Goal: Task Accomplishment & Management: Manage account settings

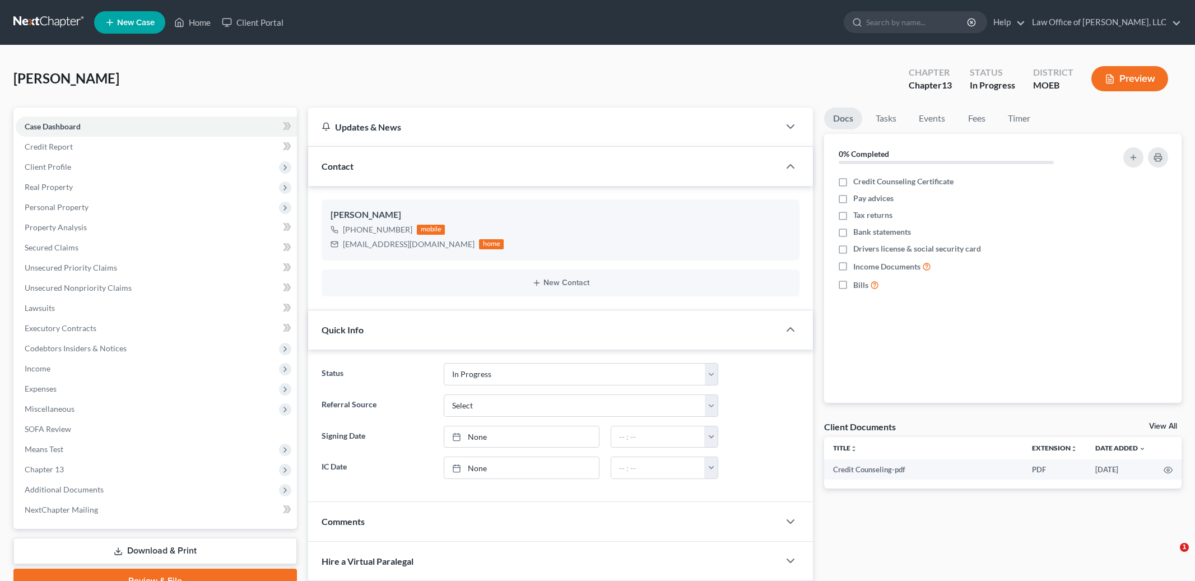
select select "3"
click at [194, 18] on link "Home" at bounding box center [193, 22] width 48 height 20
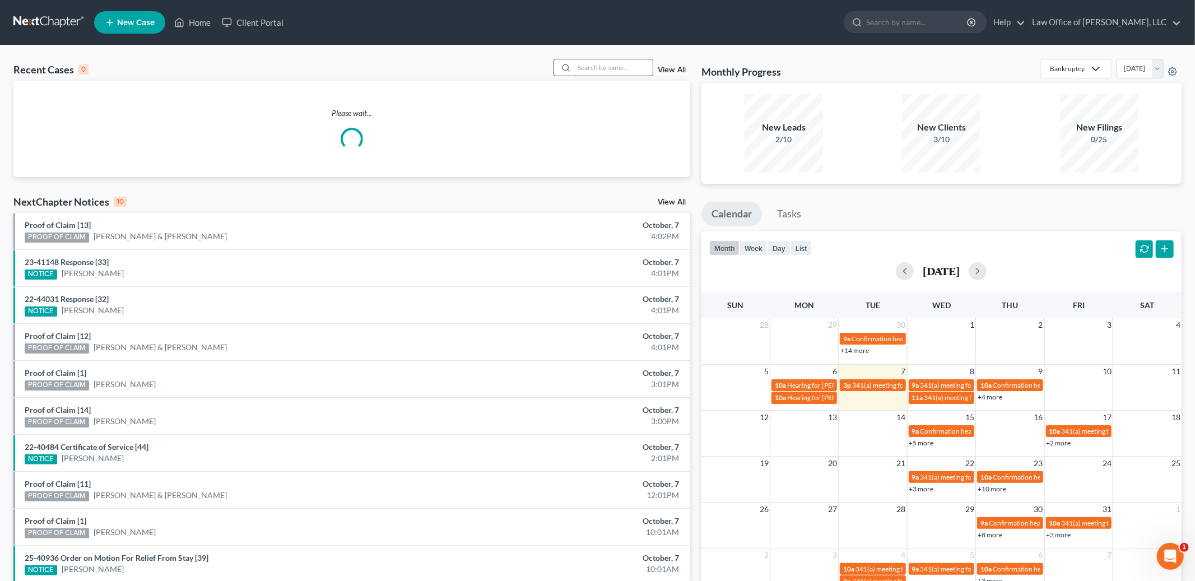
click at [598, 67] on input "search" at bounding box center [613, 67] width 78 height 16
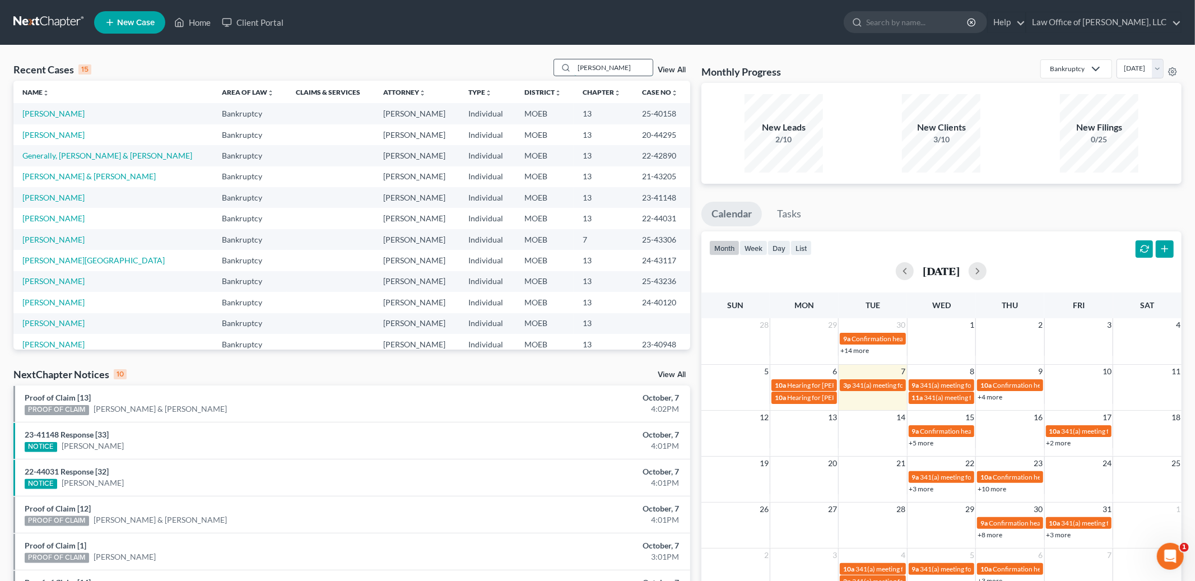
type input "[PERSON_NAME]"
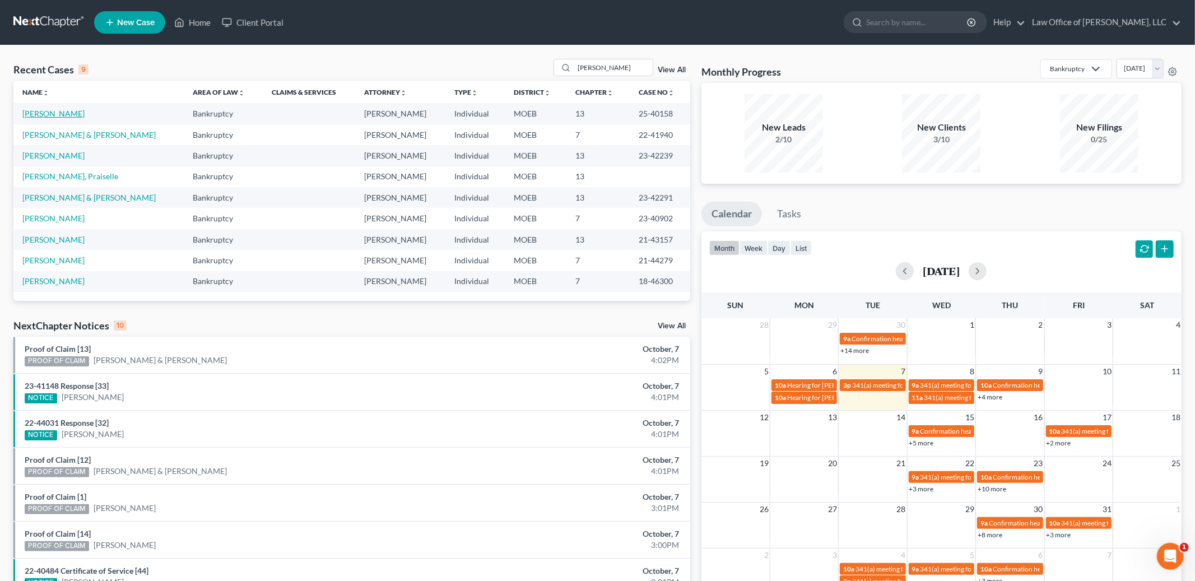
click at [43, 110] on link "[PERSON_NAME]" at bounding box center [53, 114] width 62 height 10
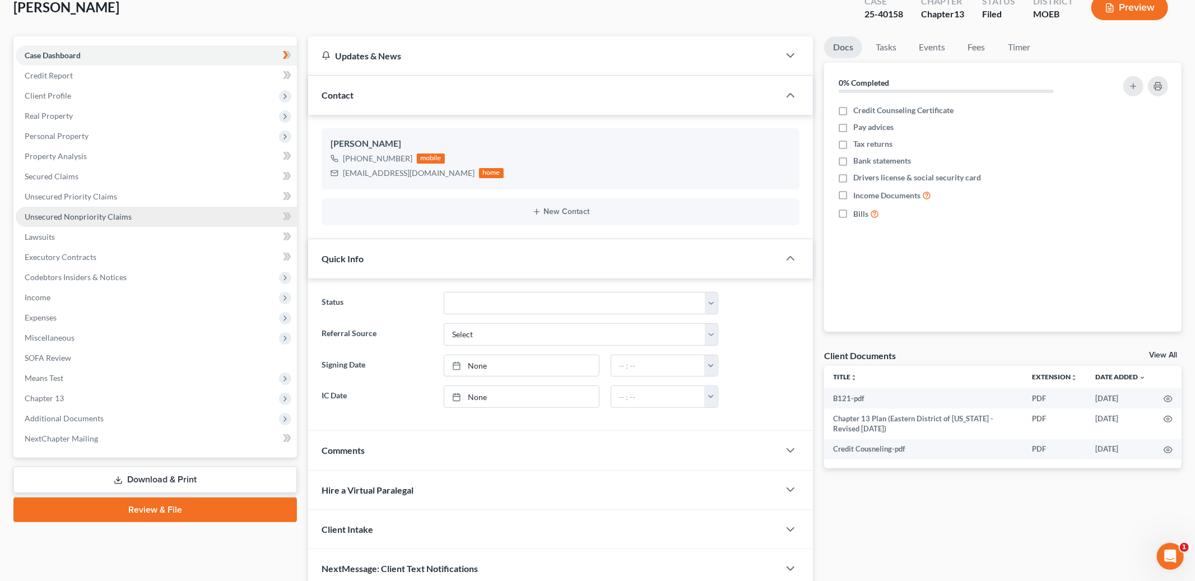
scroll to position [121, 0]
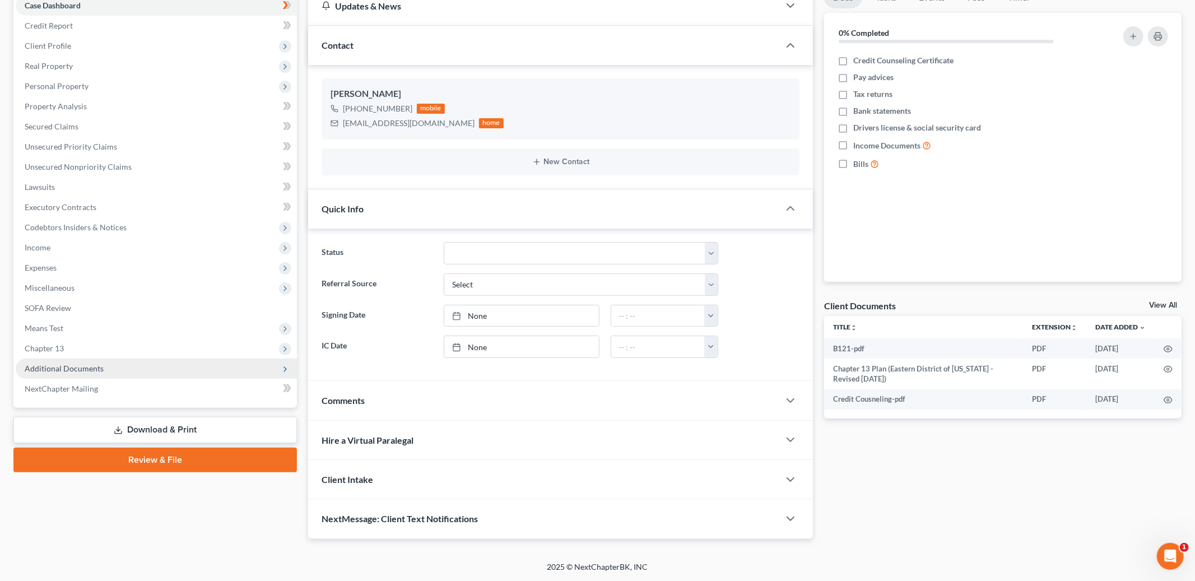
click at [85, 364] on span "Additional Documents" at bounding box center [64, 369] width 79 height 10
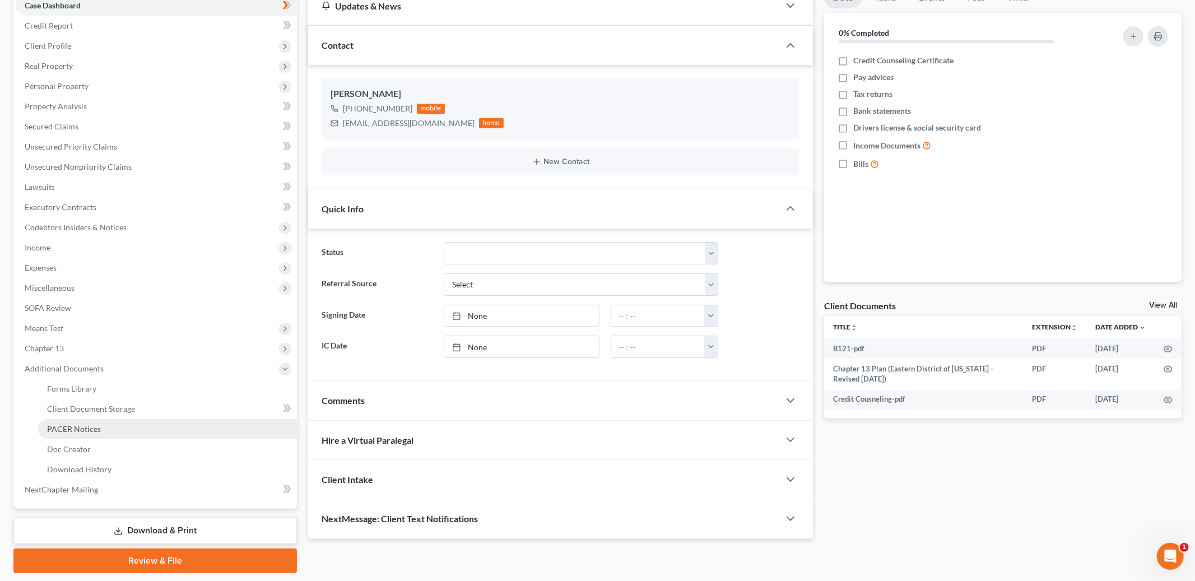
click at [100, 430] on link "PACER Notices" at bounding box center [167, 429] width 259 height 20
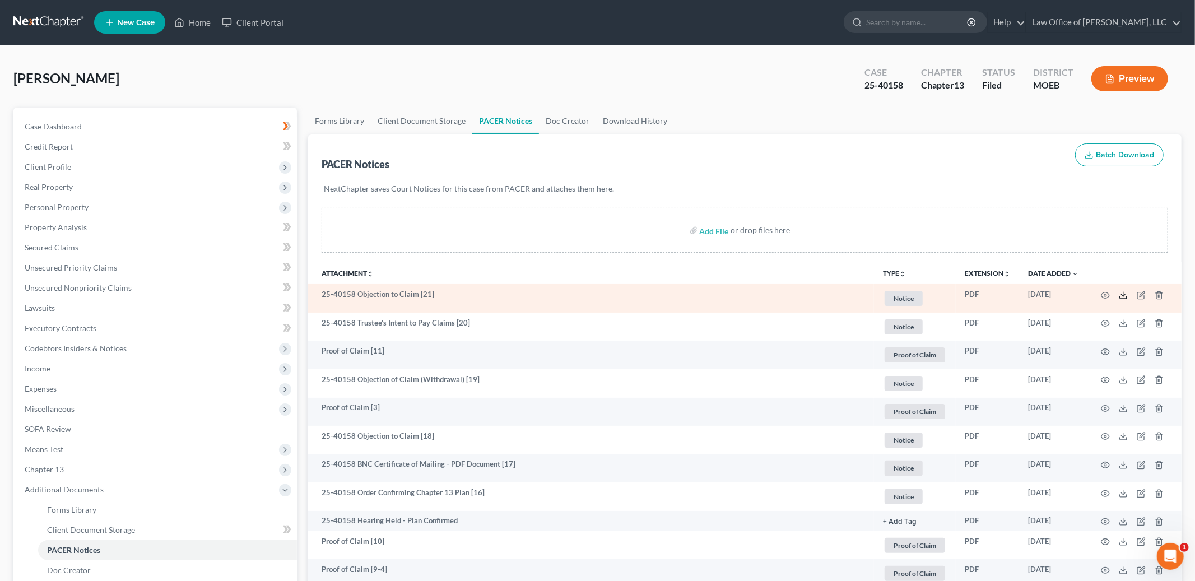
click at [1126, 297] on icon at bounding box center [1123, 295] width 9 height 9
